Goal: Transaction & Acquisition: Purchase product/service

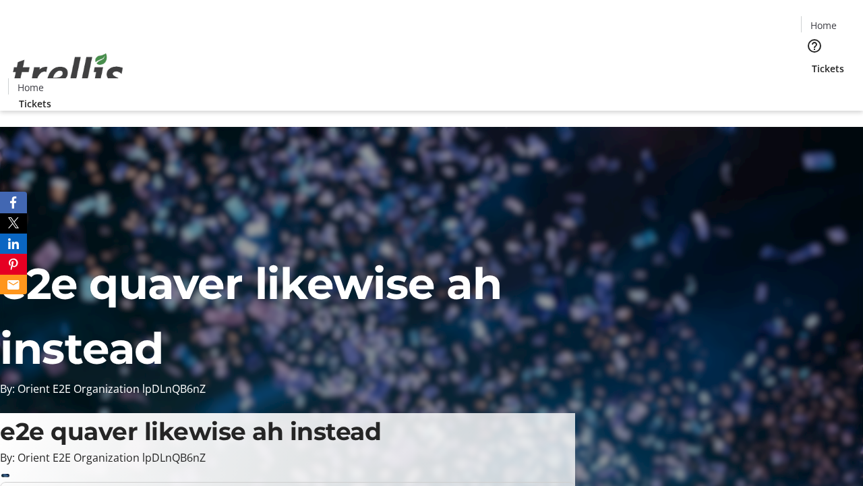
click at [812, 61] on span "Tickets" at bounding box center [828, 68] width 32 height 14
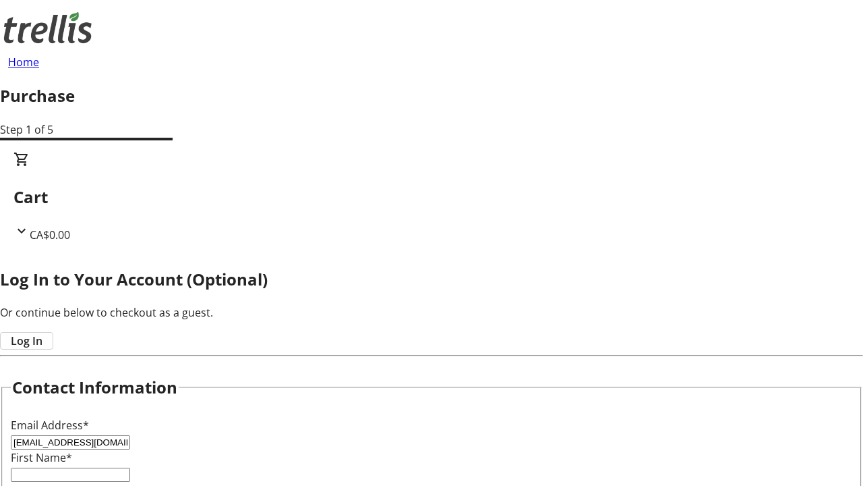
type input "[EMAIL_ADDRESS][DOMAIN_NAME]"
type input "Katelin"
type input "[PERSON_NAME]"
